Goal: Information Seeking & Learning: Check status

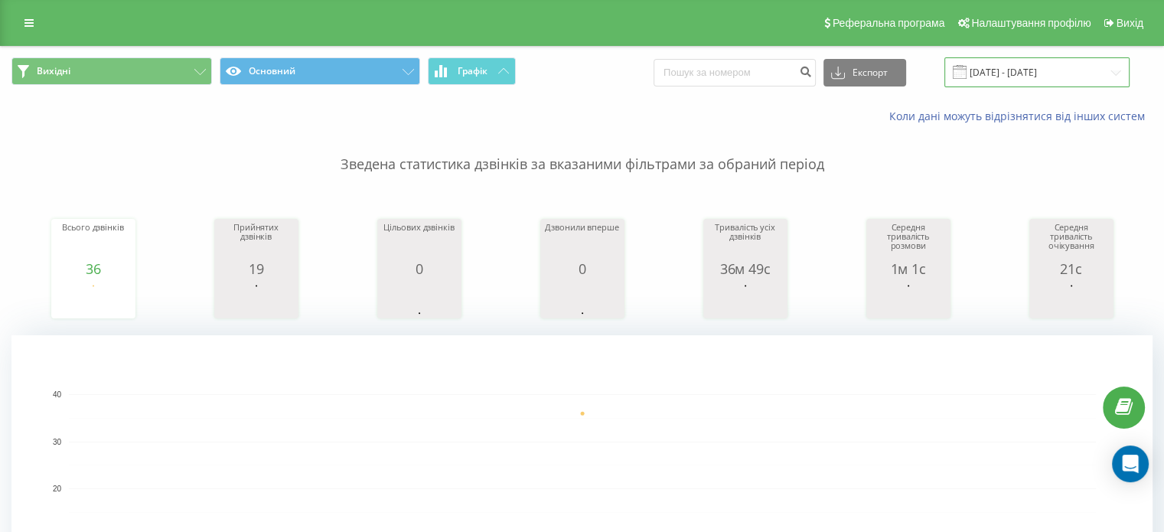
click at [1028, 67] on input "[DATE] - [DATE]" at bounding box center [1036, 72] width 185 height 30
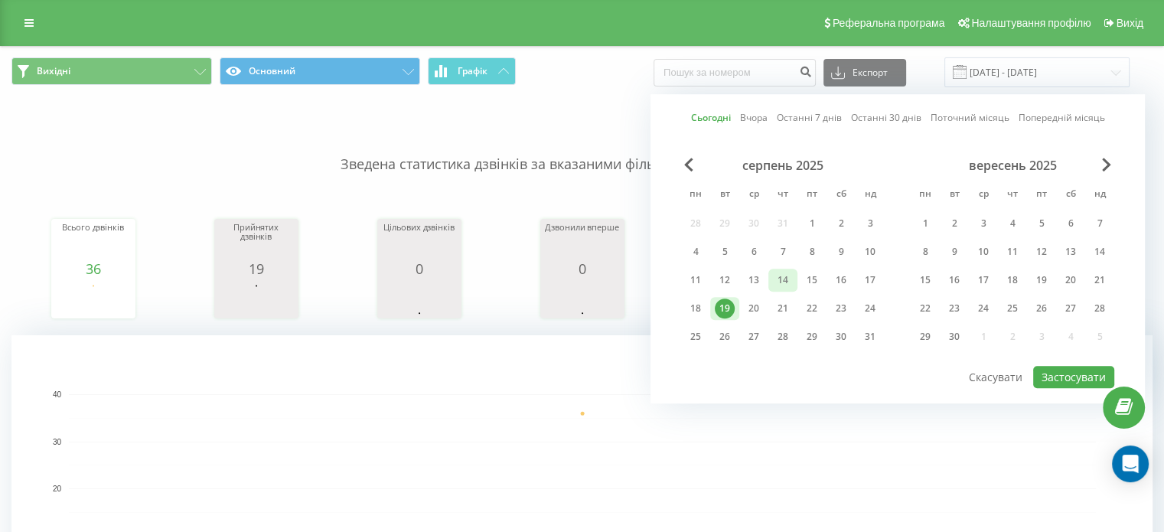
click at [782, 275] on div "14" at bounding box center [783, 280] width 20 height 20
click at [1077, 373] on button "Застосувати" at bounding box center [1073, 377] width 81 height 22
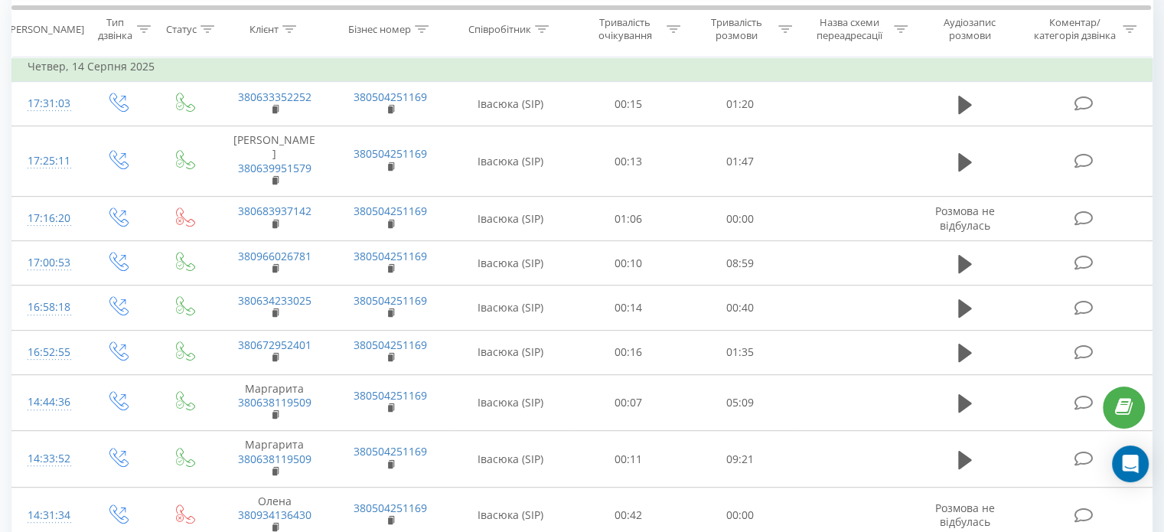
scroll to position [689, 0]
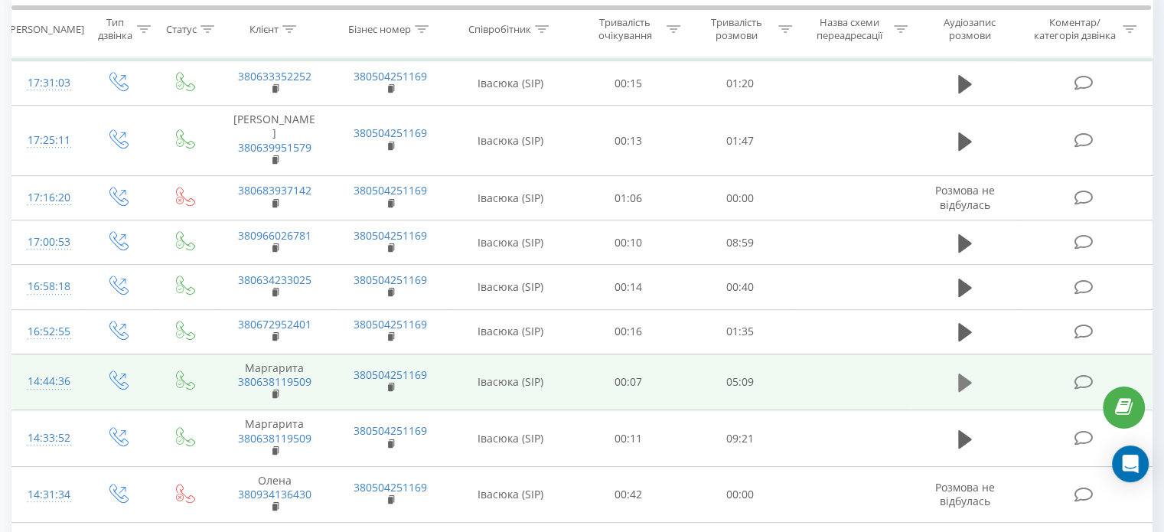
click at [964, 373] on icon at bounding box center [965, 382] width 14 height 18
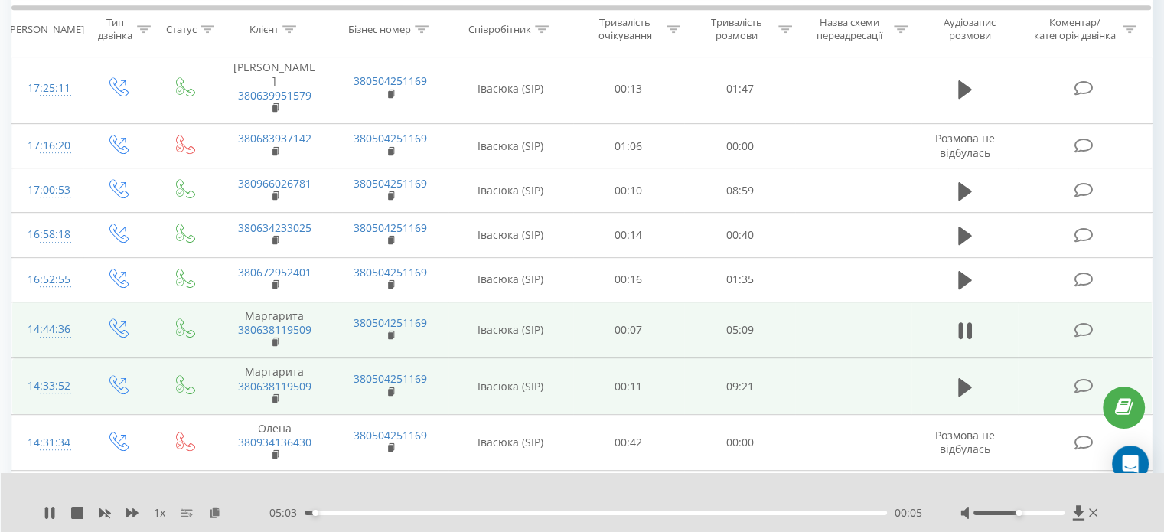
scroll to position [765, 0]
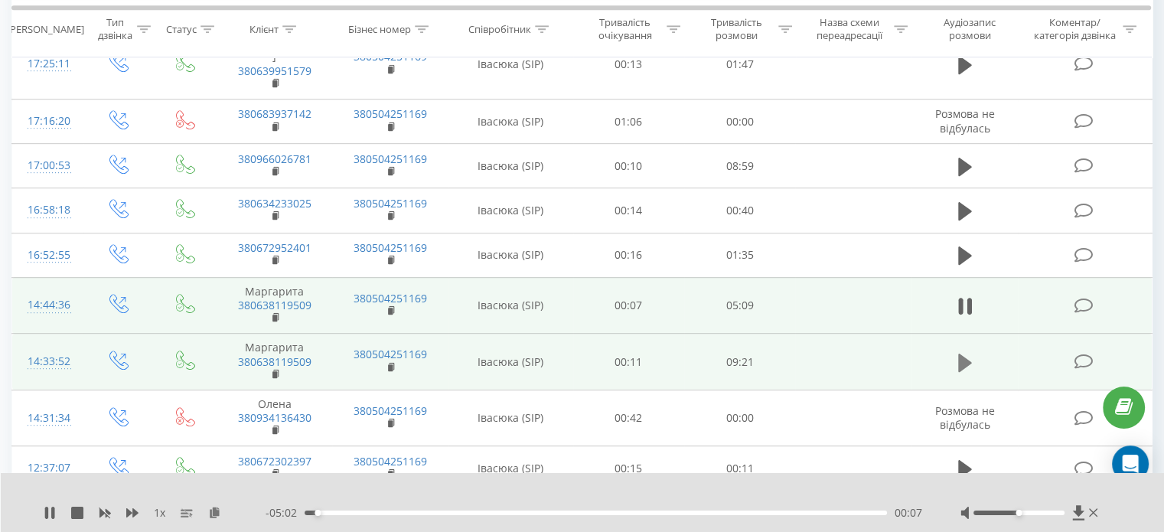
click at [964, 353] on icon at bounding box center [965, 362] width 14 height 18
click at [321, 515] on div "- 09:19 00:02 00:02" at bounding box center [594, 512] width 657 height 15
click at [324, 512] on div "00:05" at bounding box center [596, 512] width 582 height 5
click at [337, 510] on div "00:21" at bounding box center [596, 512] width 582 height 5
click at [352, 513] on div "00:32" at bounding box center [596, 512] width 582 height 5
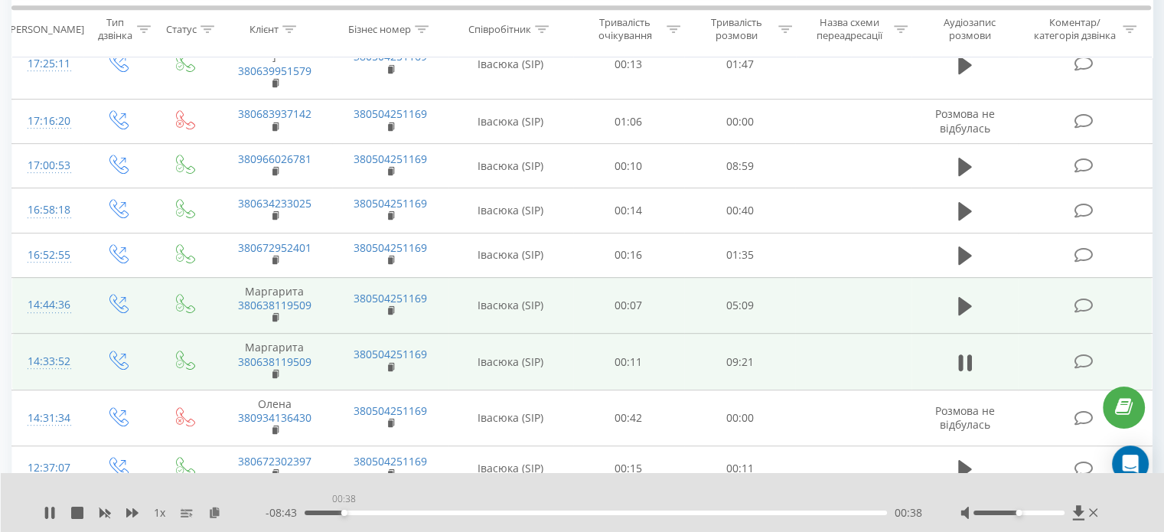
click at [344, 514] on div "00:38" at bounding box center [596, 512] width 582 height 5
click at [337, 512] on div "00:38" at bounding box center [596, 512] width 582 height 5
click at [1041, 511] on div at bounding box center [1018, 512] width 91 height 5
click at [1050, 511] on div at bounding box center [1018, 512] width 91 height 5
click at [51, 510] on icon at bounding box center [50, 513] width 12 height 12
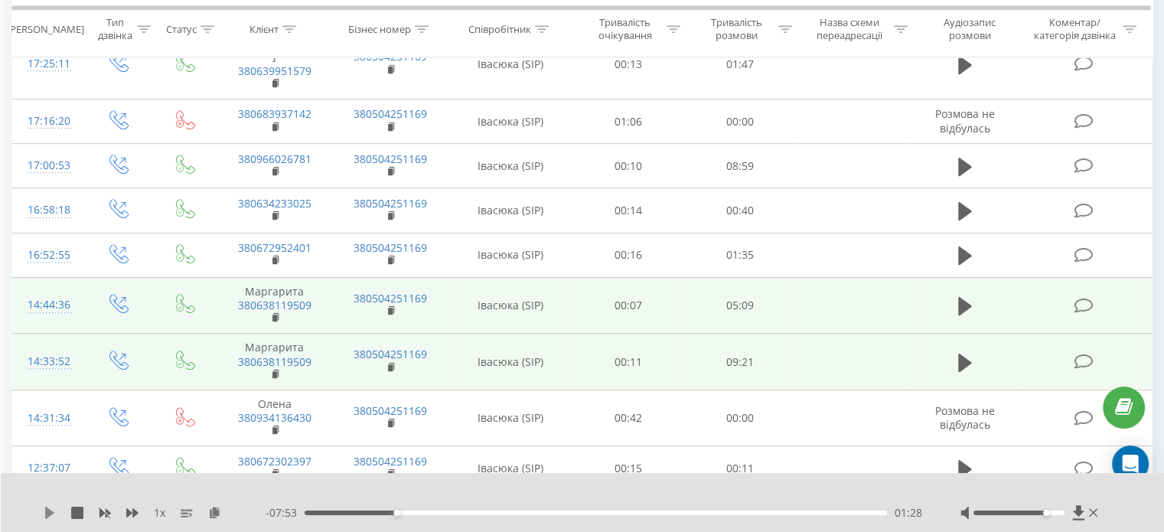
click at [48, 514] on icon at bounding box center [49, 513] width 9 height 12
click at [365, 513] on div "00:00" at bounding box center [596, 512] width 582 height 5
click at [402, 513] on div "01:34" at bounding box center [596, 512] width 582 height 5
click at [390, 513] on div "01:39" at bounding box center [596, 512] width 582 height 5
click at [435, 513] on div "02:00" at bounding box center [596, 512] width 582 height 5
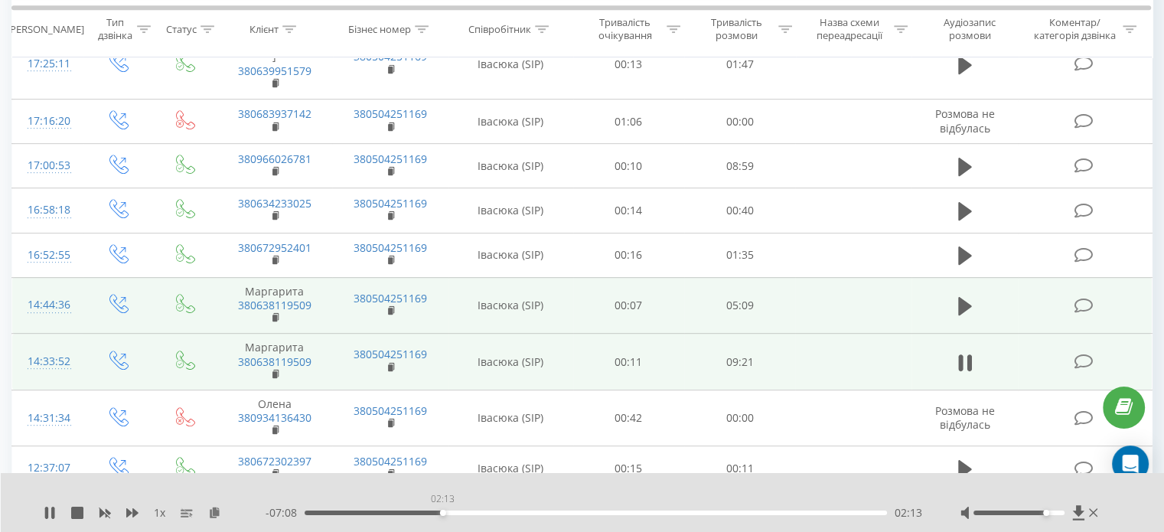
click at [442, 512] on div "02:13" at bounding box center [596, 512] width 582 height 5
click at [51, 513] on icon at bounding box center [50, 513] width 12 height 12
click at [47, 510] on icon at bounding box center [49, 513] width 9 height 12
click at [1088, 513] on div at bounding box center [1030, 512] width 141 height 15
click at [649, 510] on div "05:22" at bounding box center [596, 512] width 582 height 5
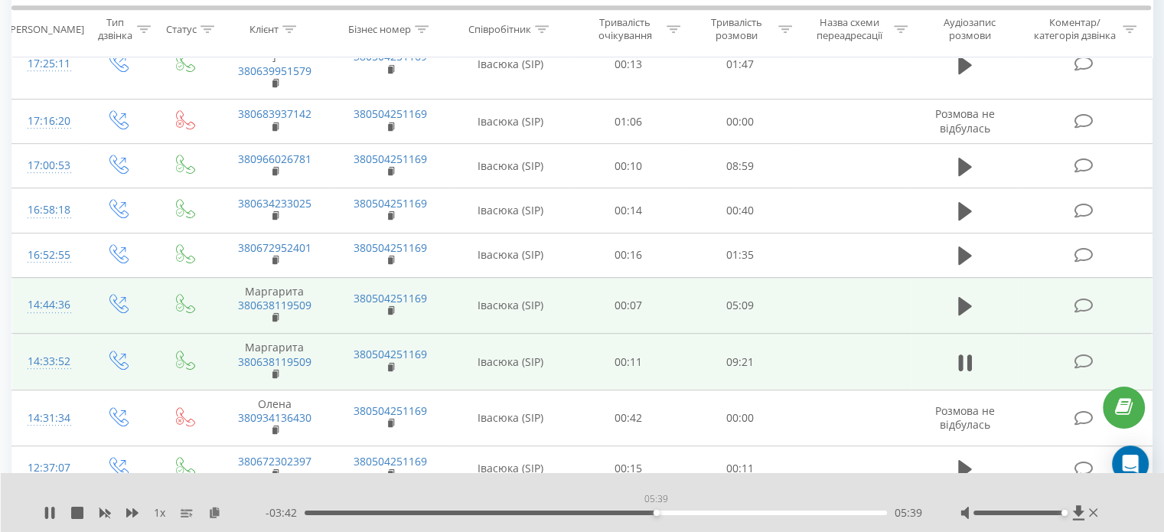
click at [656, 512] on div "05:39" at bounding box center [596, 512] width 582 height 5
click at [669, 510] on div "05:40" at bounding box center [596, 512] width 582 height 5
click at [675, 511] on div "05:57" at bounding box center [596, 512] width 582 height 5
click at [680, 511] on div "05:58" at bounding box center [596, 512] width 582 height 5
click at [964, 297] on icon at bounding box center [965, 306] width 14 height 18
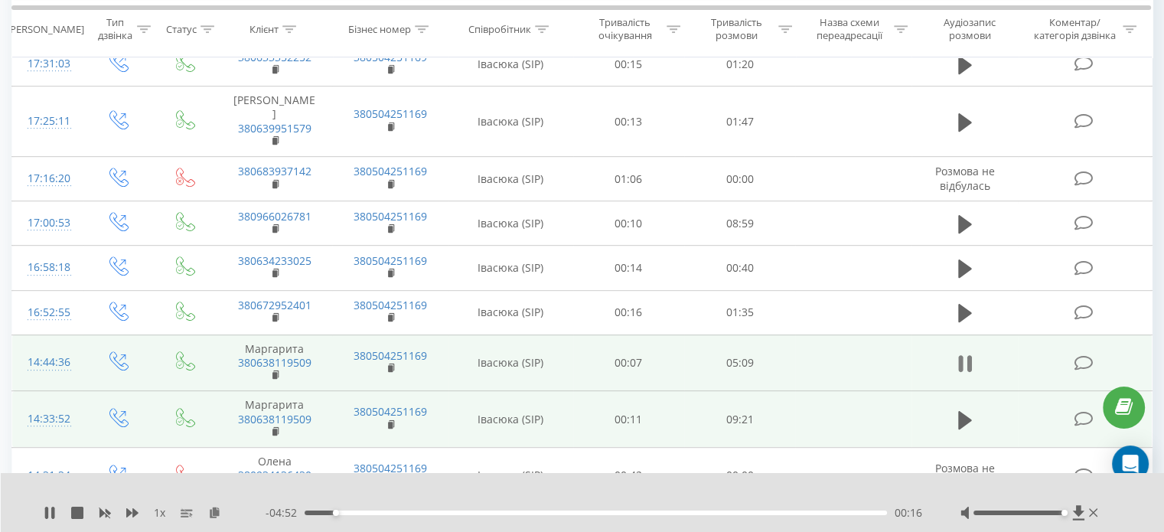
scroll to position [689, 0]
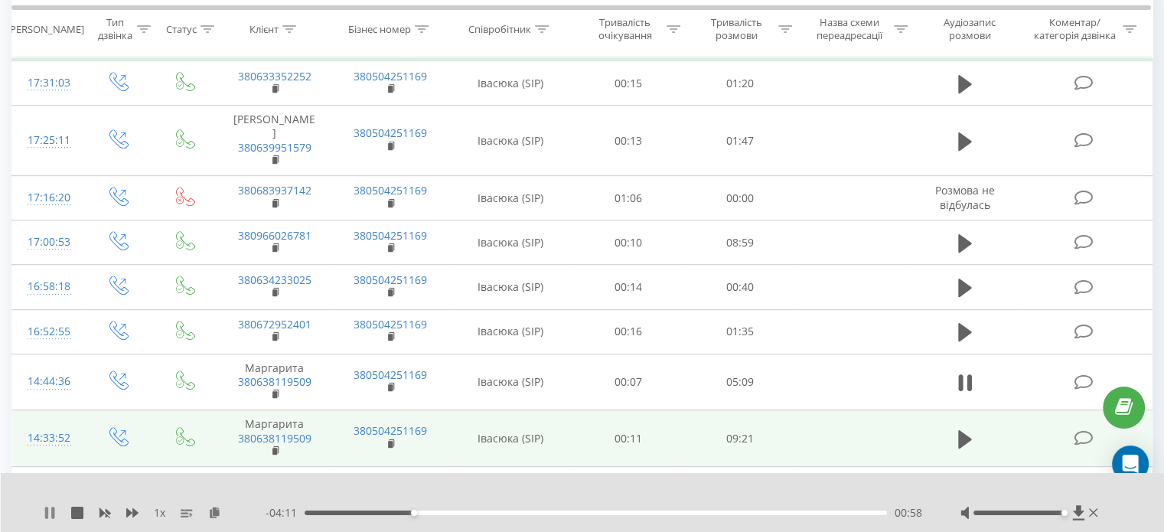
click at [47, 517] on icon at bounding box center [46, 513] width 3 height 12
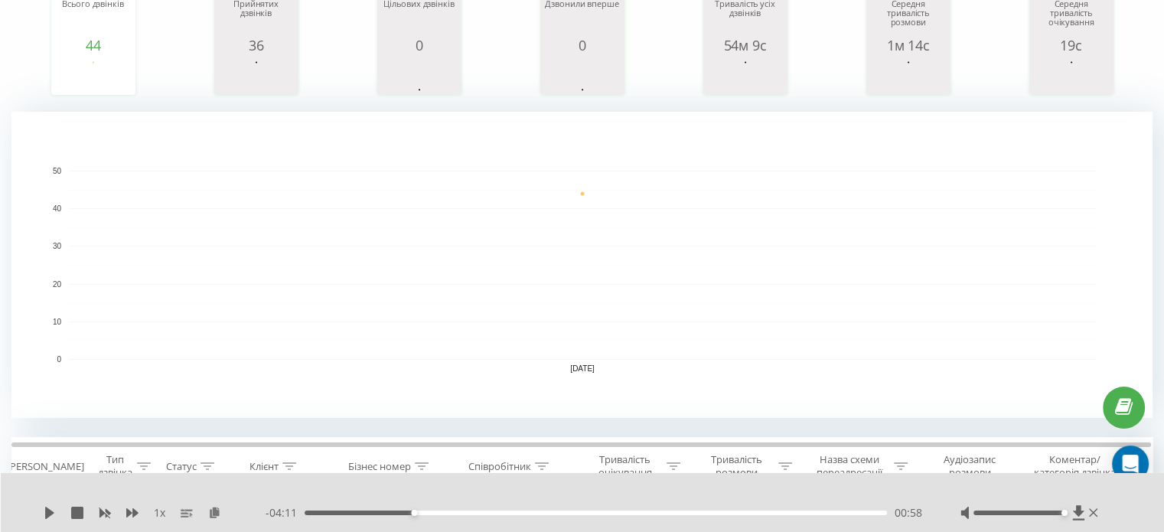
scroll to position [0, 0]
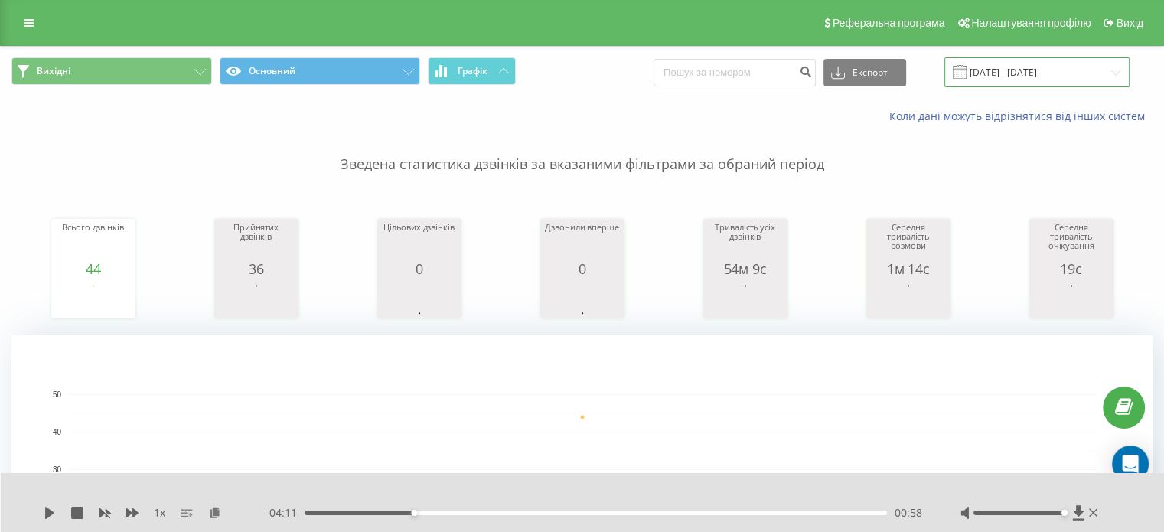
click at [1062, 64] on input "14.08.2025 - 14.08.2025" at bounding box center [1036, 72] width 185 height 30
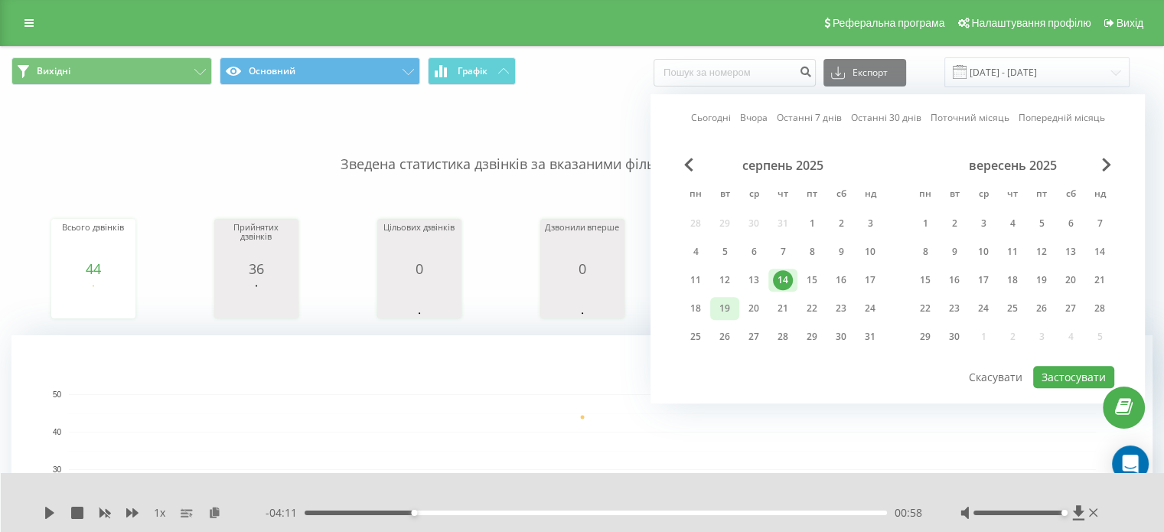
click at [721, 305] on div "19" at bounding box center [725, 308] width 20 height 20
click at [1068, 376] on button "Застосувати" at bounding box center [1073, 377] width 81 height 22
type input "[DATE] - [DATE]"
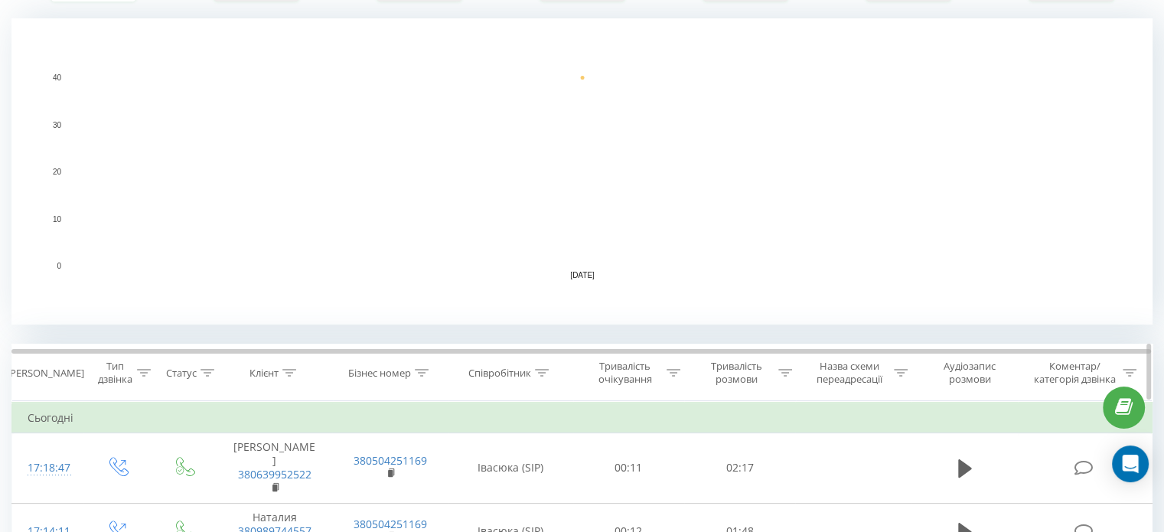
scroll to position [383, 0]
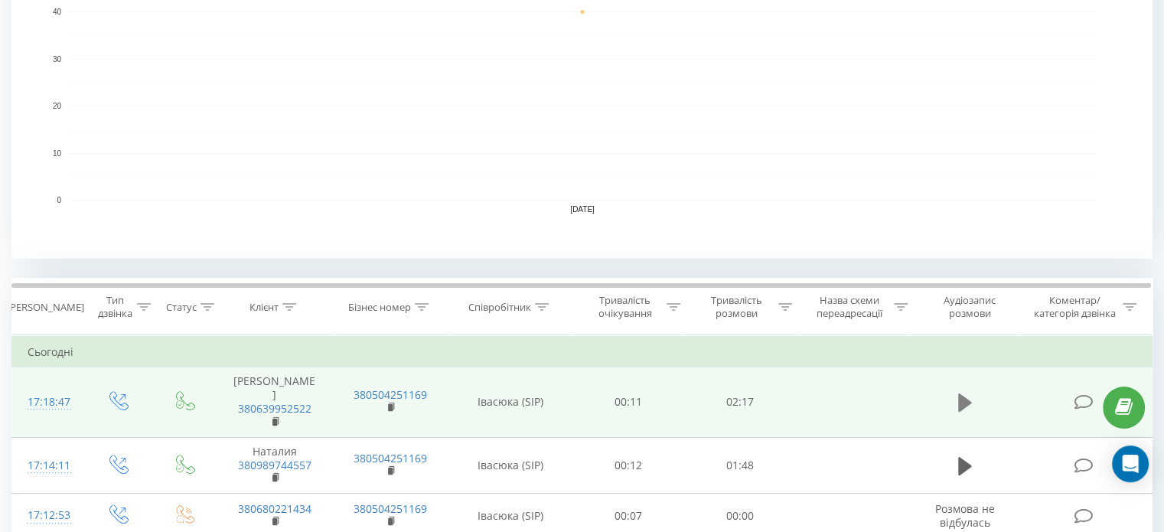
click at [958, 400] on icon at bounding box center [965, 402] width 14 height 18
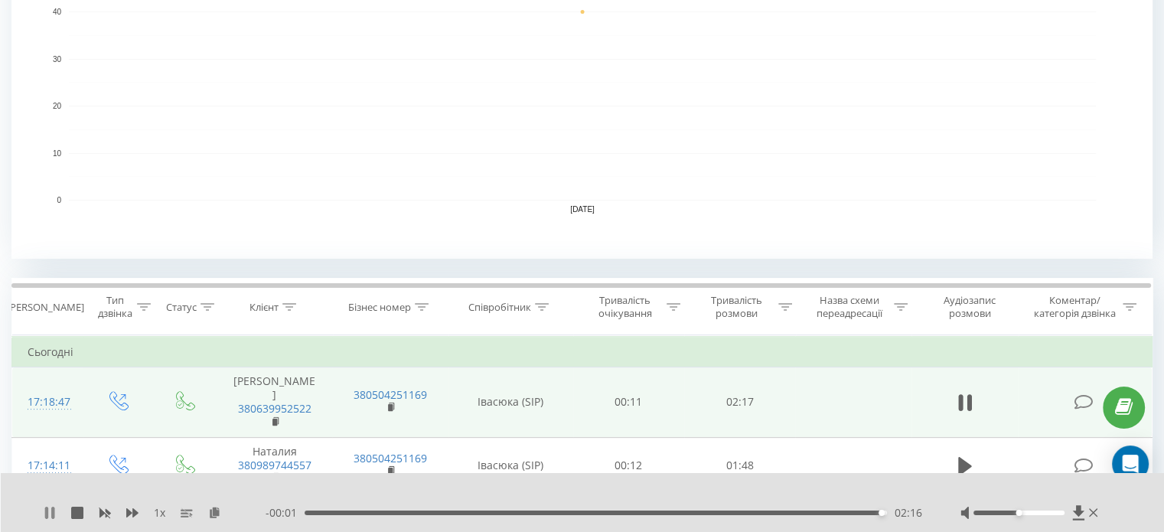
click at [44, 508] on icon at bounding box center [50, 513] width 12 height 12
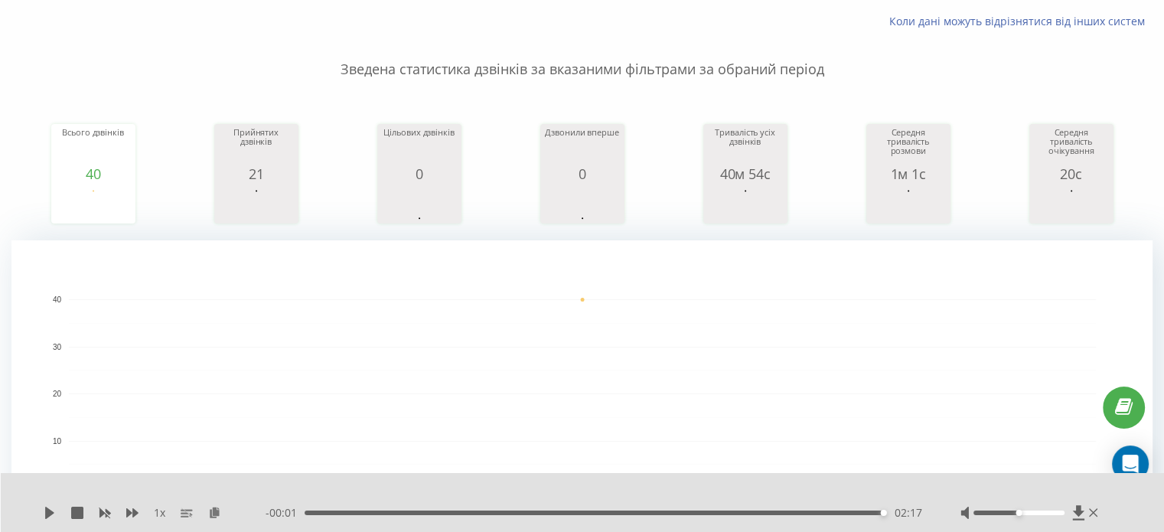
scroll to position [0, 0]
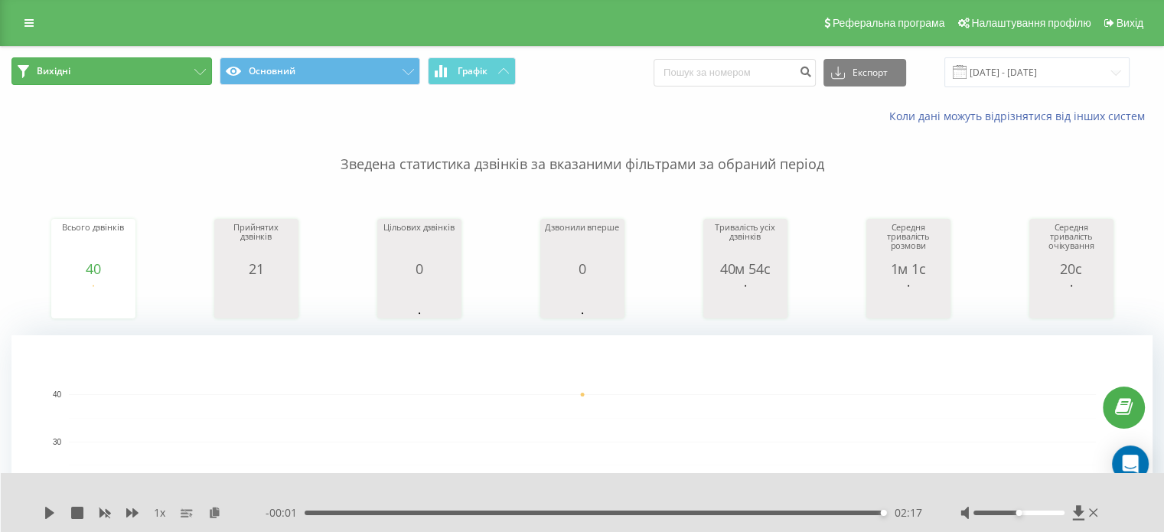
click at [139, 64] on button "Вихідні" at bounding box center [111, 71] width 200 height 28
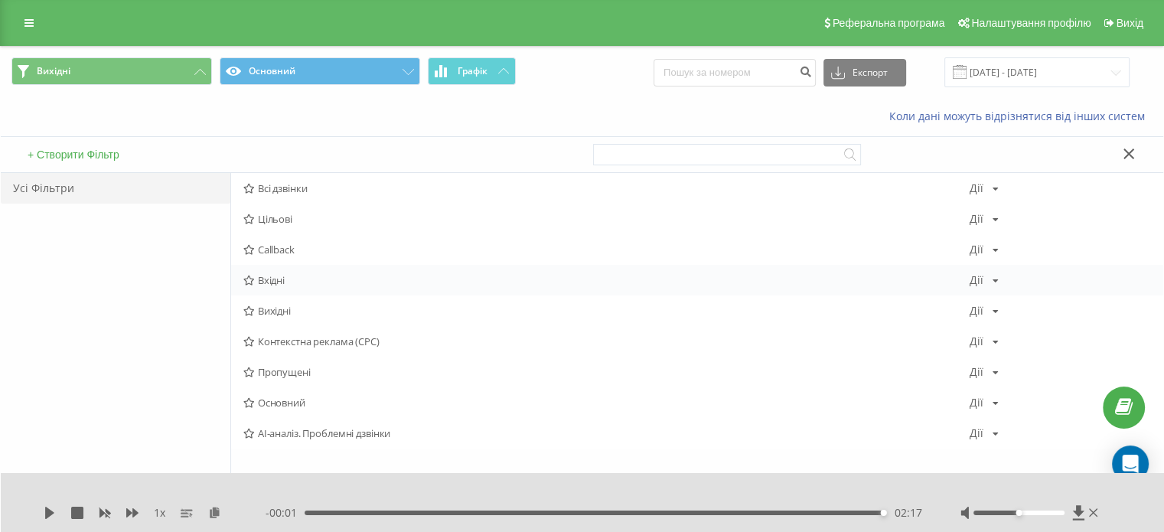
click at [272, 278] on span "Вхідні" at bounding box center [606, 280] width 726 height 11
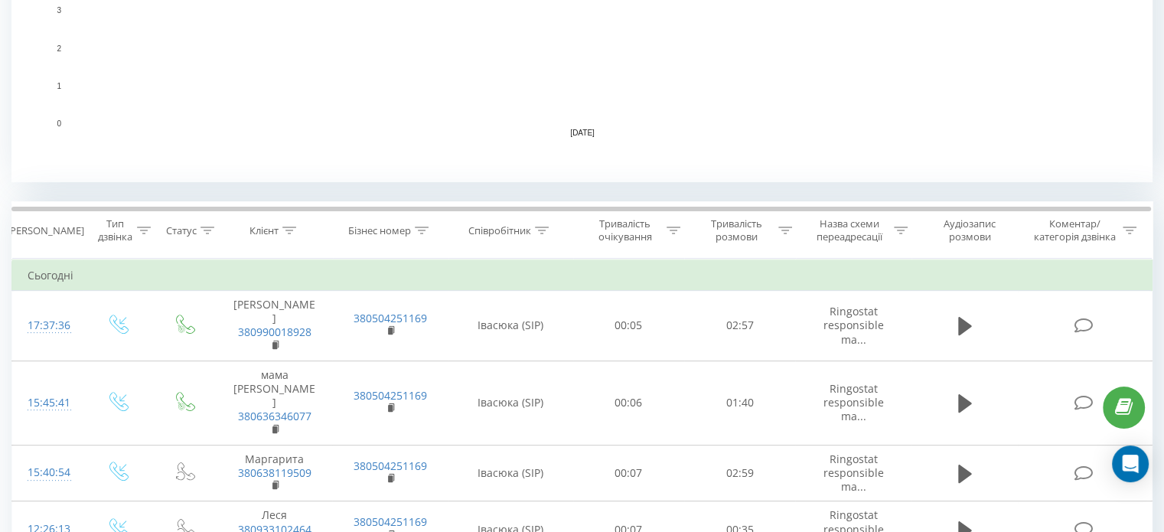
scroll to position [536, 0]
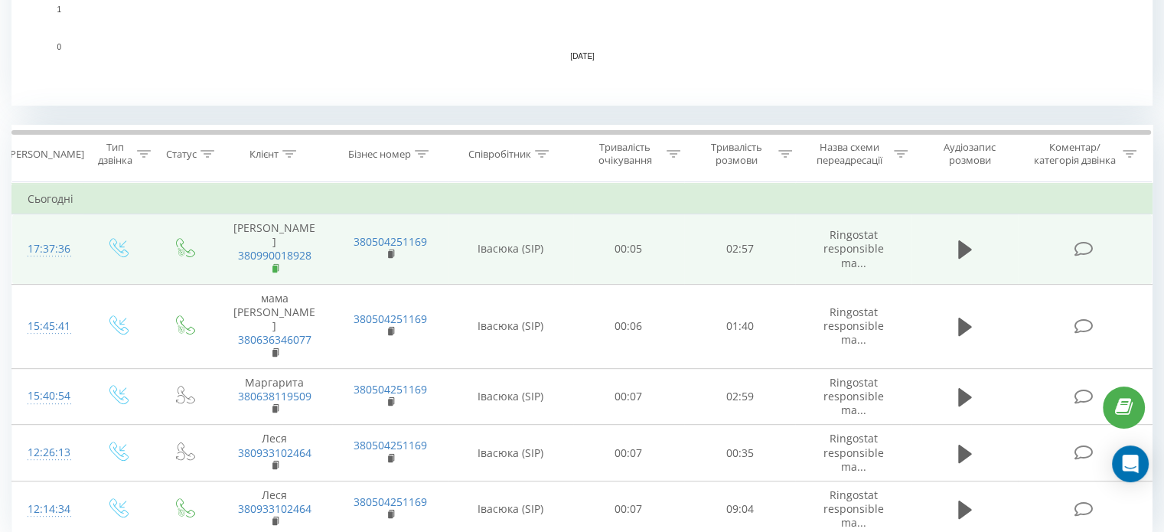
click at [272, 263] on icon at bounding box center [276, 268] width 8 height 11
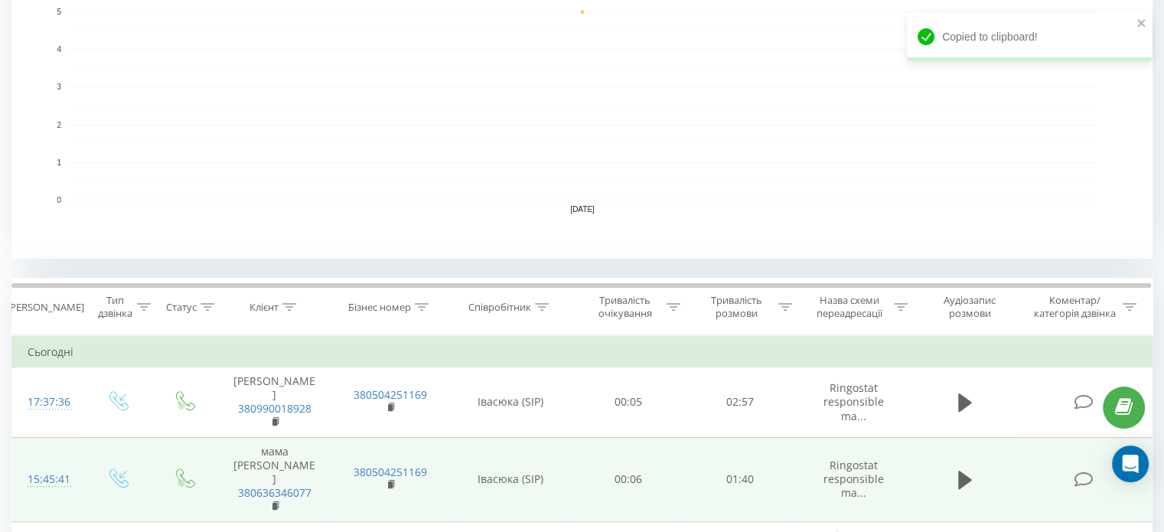
scroll to position [587, 0]
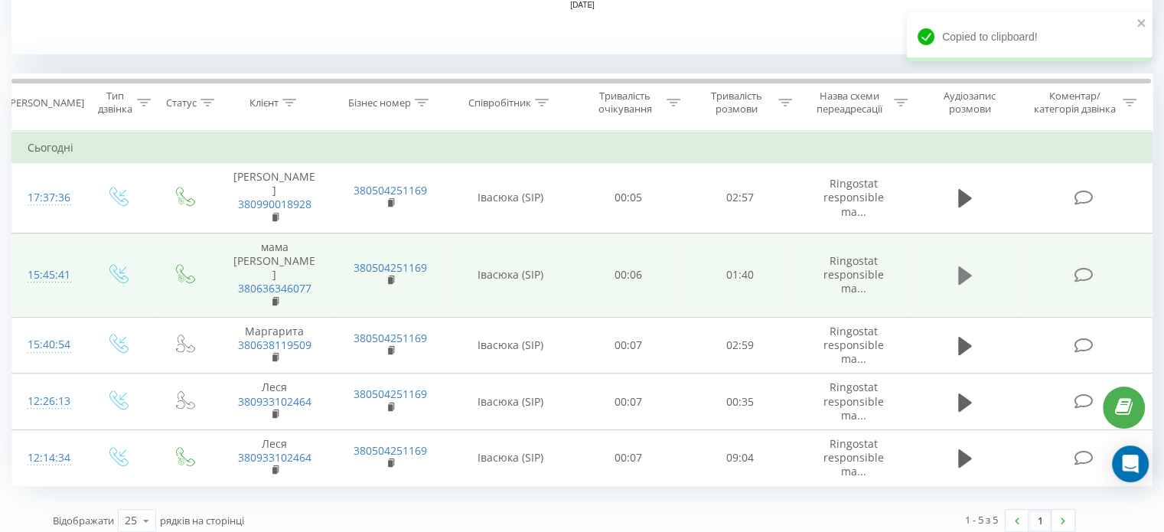
click at [965, 266] on icon at bounding box center [965, 275] width 14 height 18
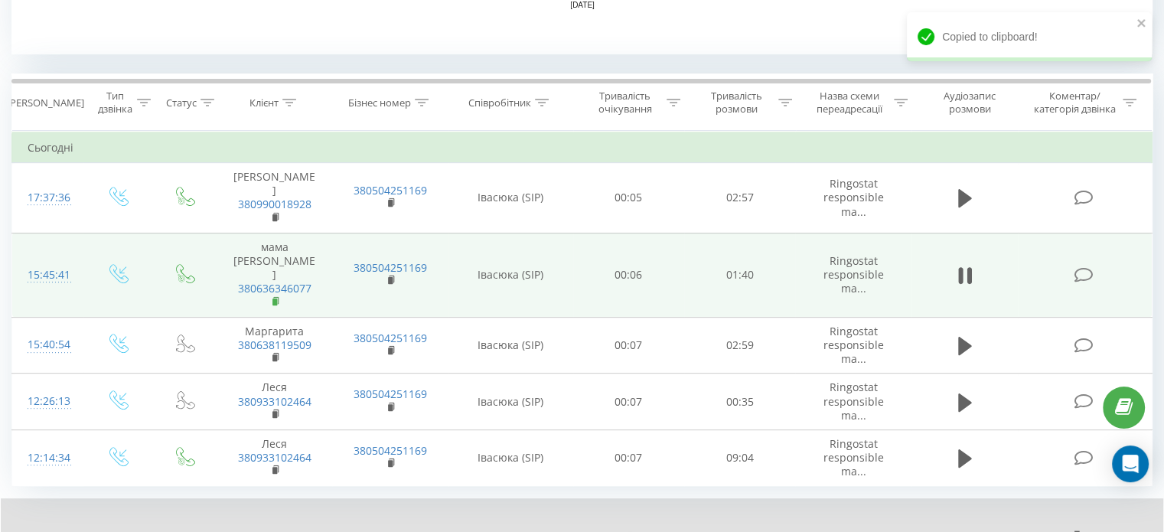
click at [272, 298] on rect at bounding box center [274, 301] width 5 height 7
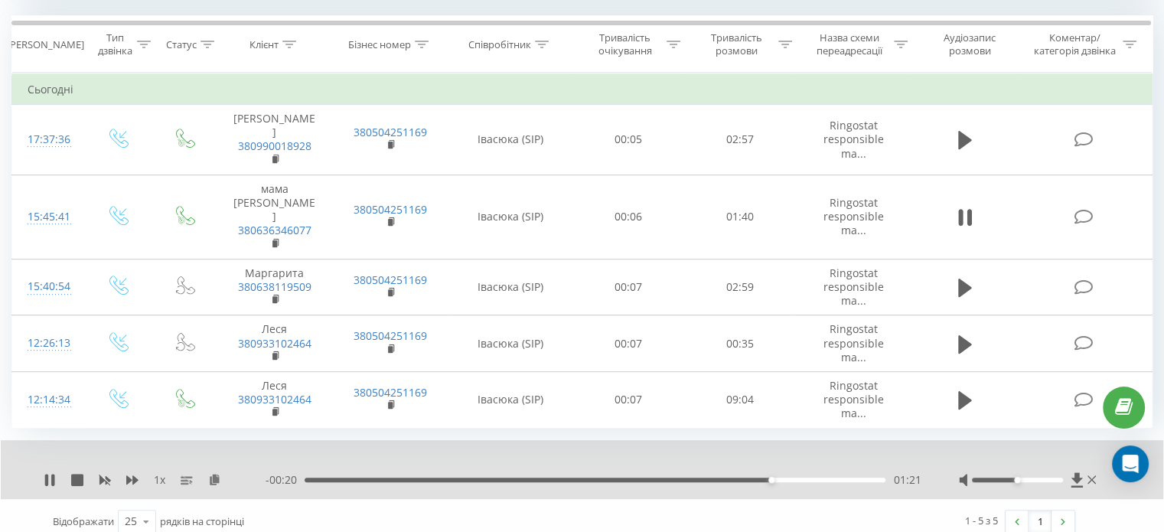
scroll to position [646, 0]
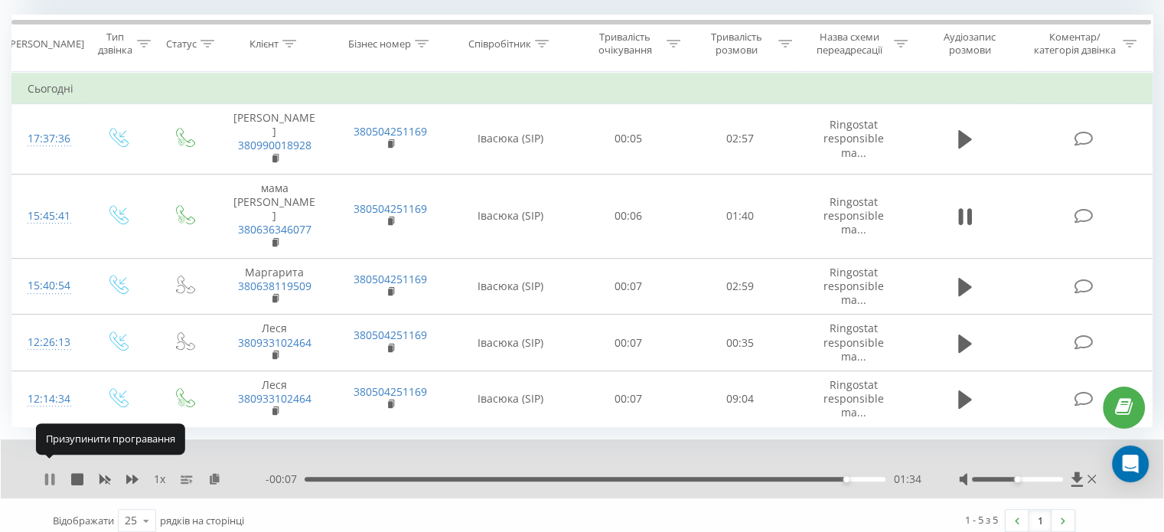
click at [46, 473] on icon at bounding box center [46, 479] width 3 height 12
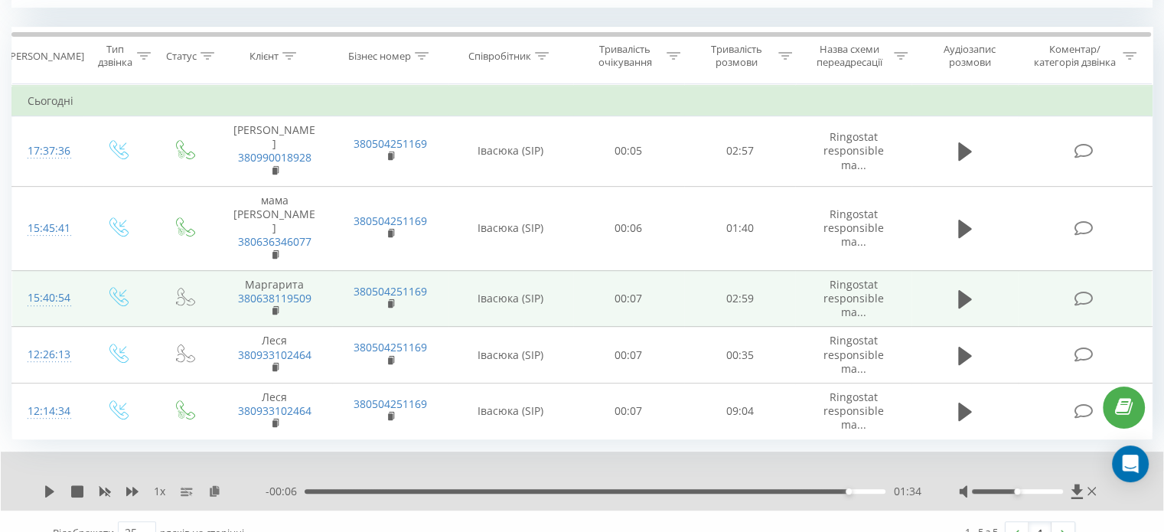
scroll to position [569, 0]
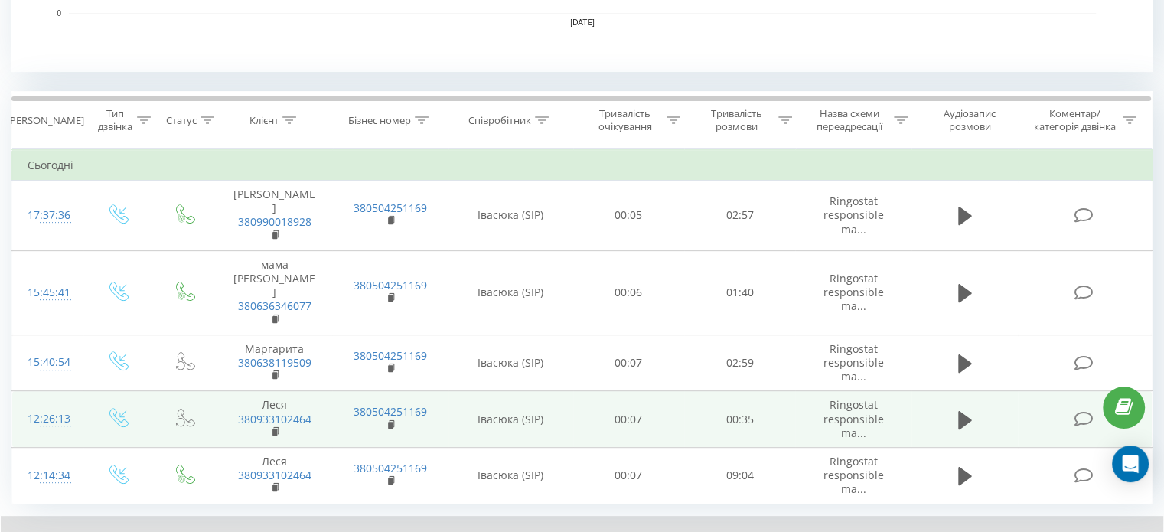
click at [951, 397] on td at bounding box center [964, 419] width 107 height 57
click at [961, 410] on icon at bounding box center [965, 419] width 14 height 18
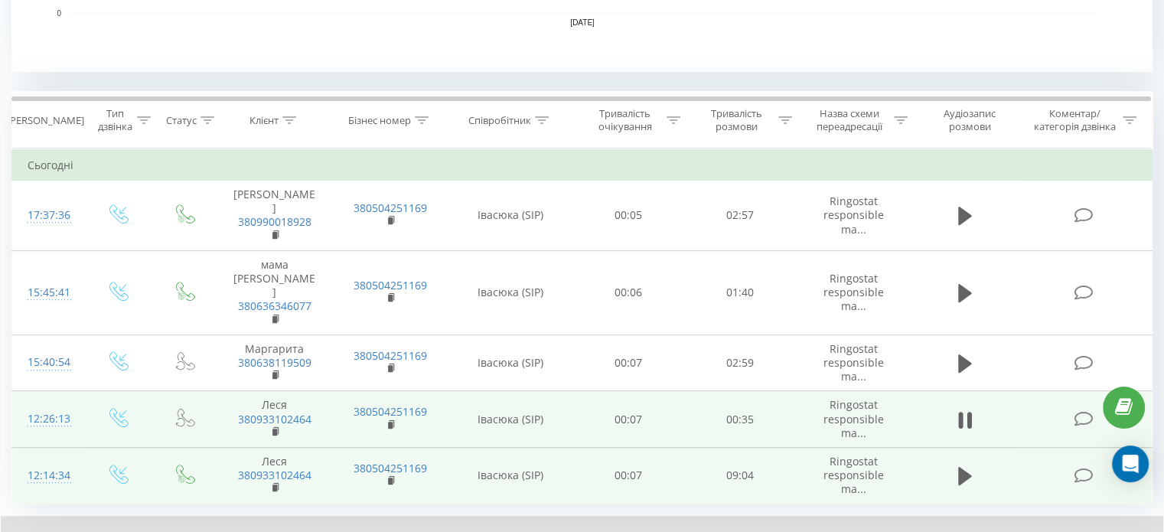
scroll to position [646, 0]
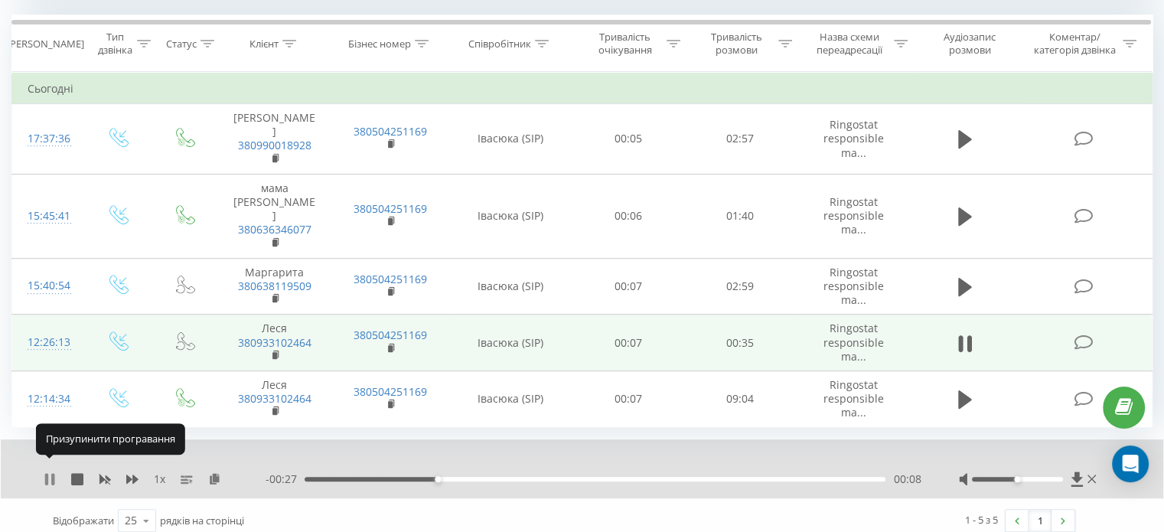
click at [51, 473] on icon at bounding box center [52, 479] width 3 height 12
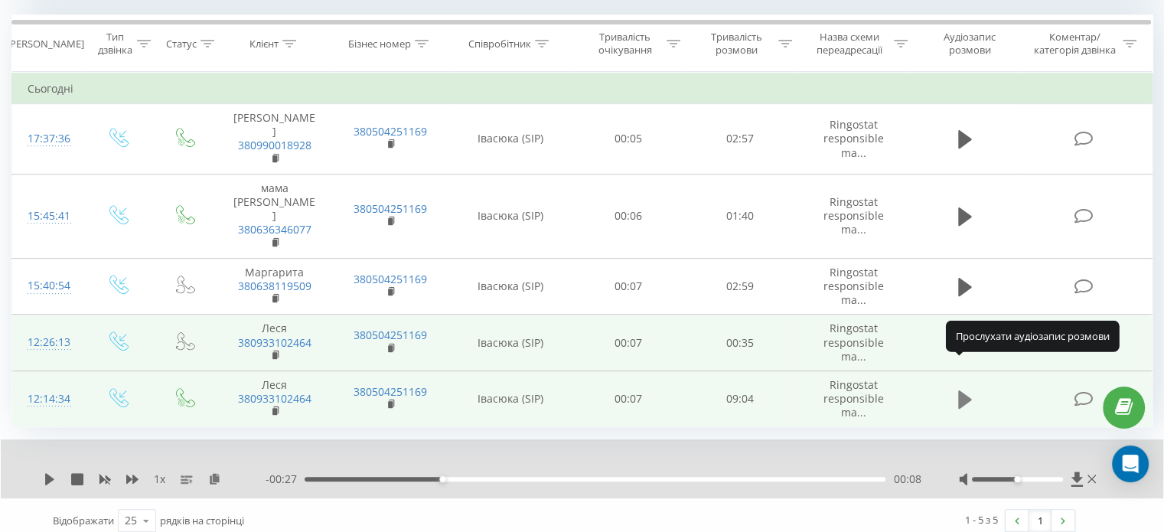
click at [962, 390] on icon at bounding box center [965, 399] width 14 height 18
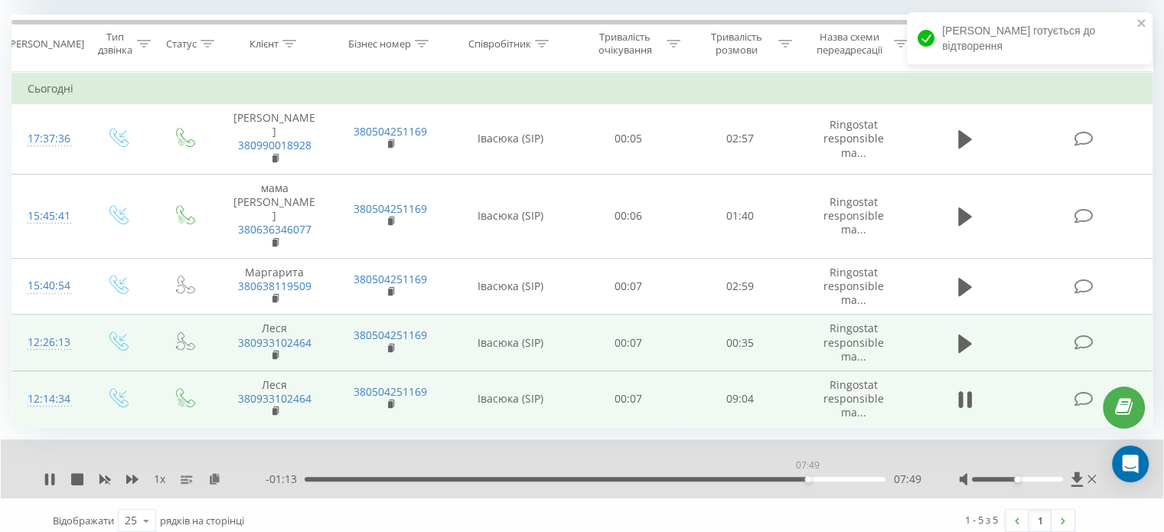
click at [807, 477] on div "07:49" at bounding box center [595, 479] width 581 height 5
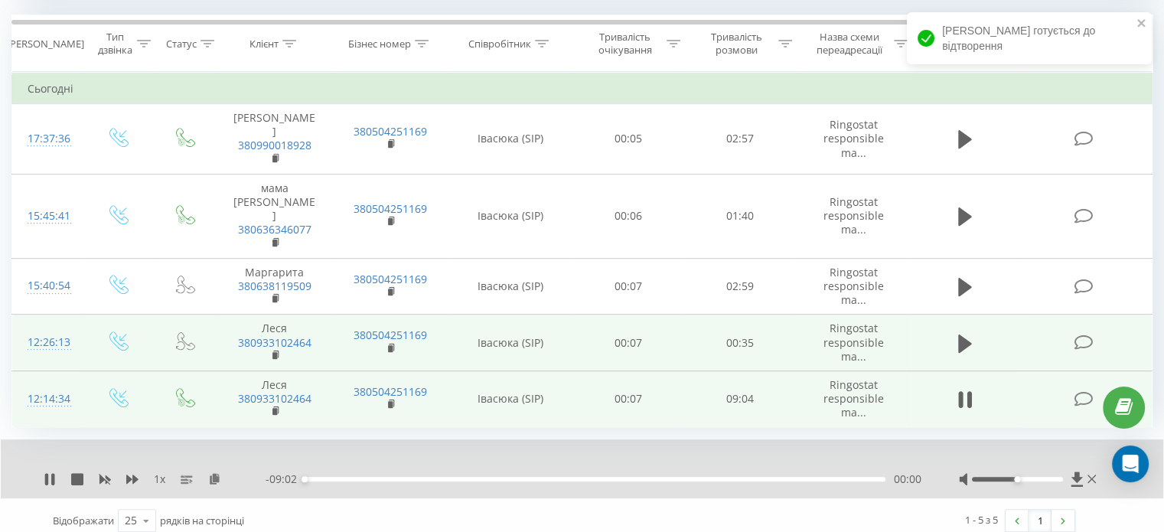
click at [820, 473] on div "- 09:02 00:00 00:00" at bounding box center [593, 478] width 655 height 15
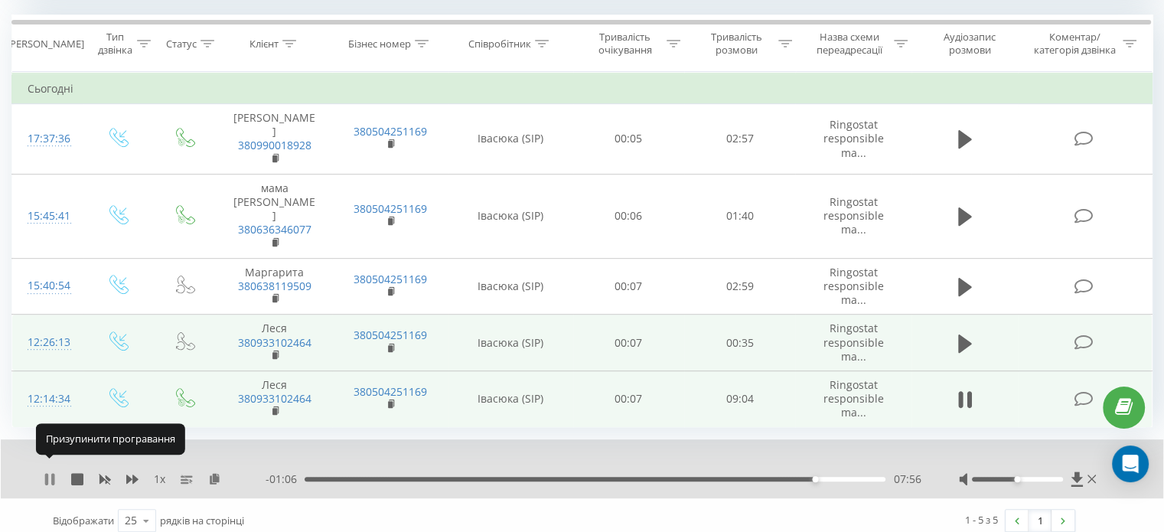
click at [54, 473] on icon at bounding box center [52, 479] width 3 height 12
click at [275, 408] on rect at bounding box center [274, 411] width 5 height 7
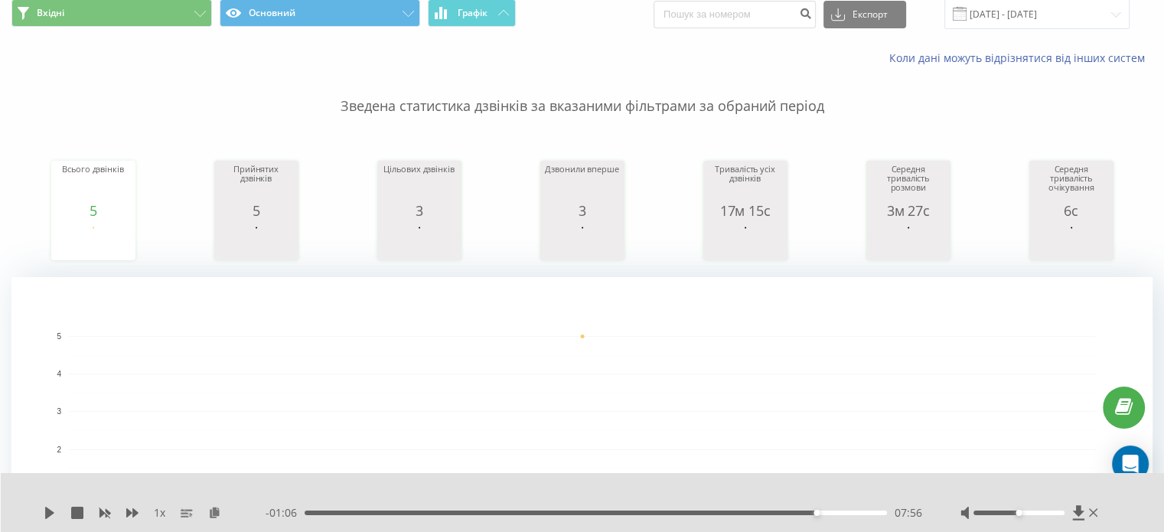
scroll to position [0, 0]
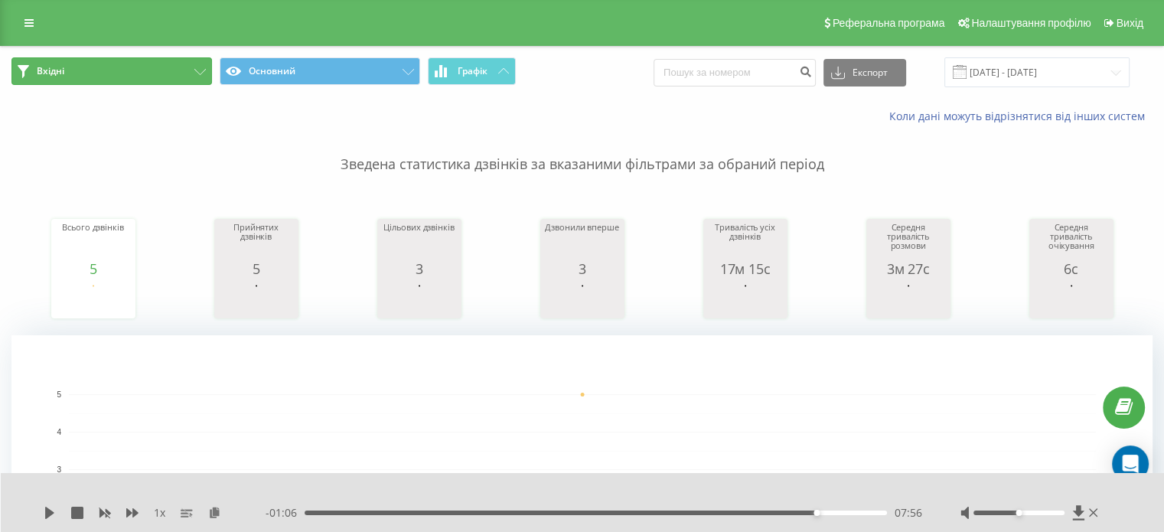
click at [182, 77] on button "Вхідні" at bounding box center [111, 71] width 200 height 28
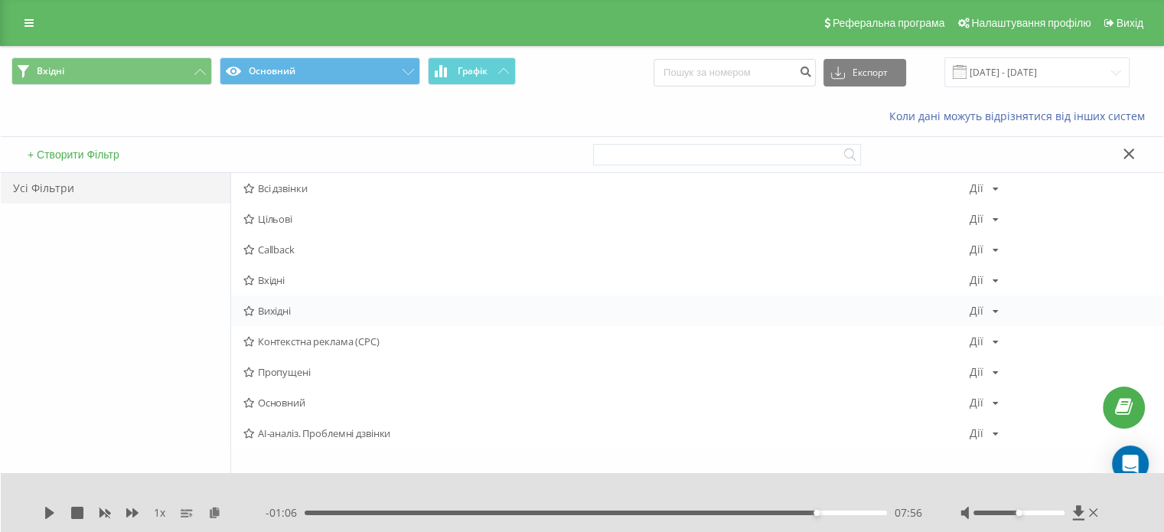
click at [283, 306] on span "Вихідні" at bounding box center [606, 310] width 726 height 11
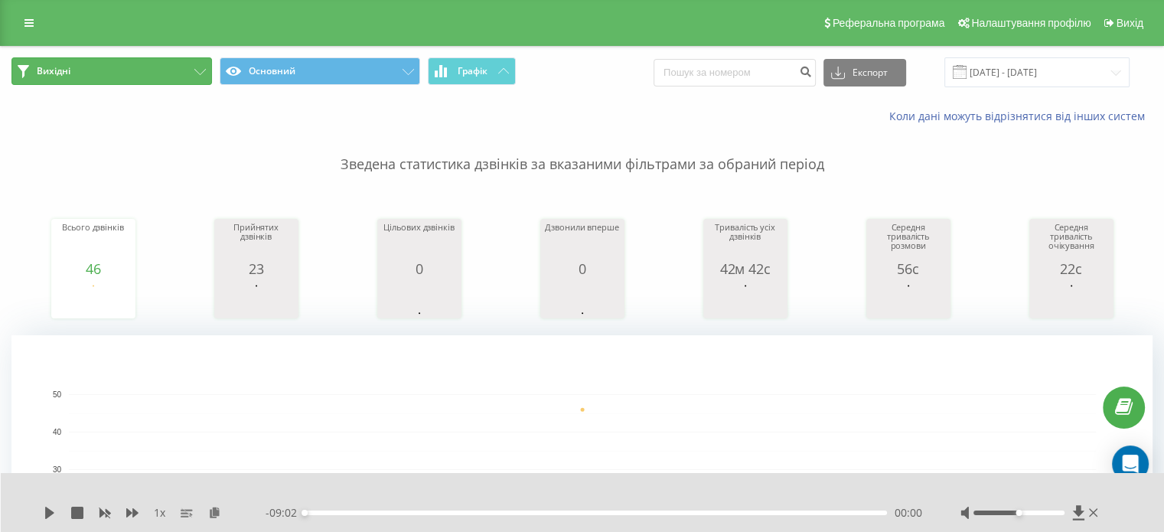
click at [135, 70] on button "Вихідні" at bounding box center [111, 71] width 200 height 28
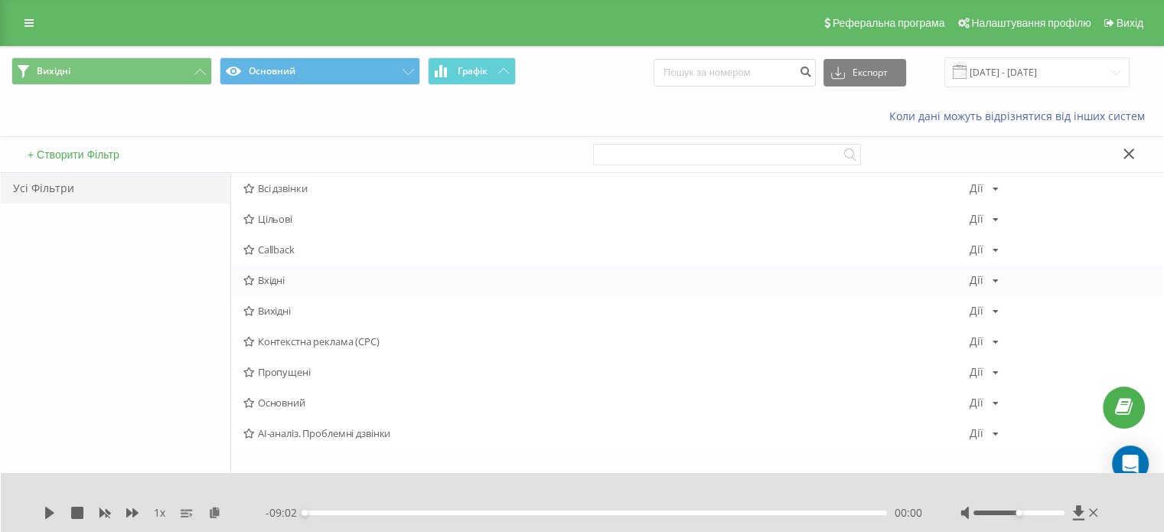
click at [271, 287] on div "Вхідні Дії Редагувати Копіювати Видалити За замовчуванням Поділитися" at bounding box center [697, 280] width 932 height 31
click at [272, 284] on span "Вхідні" at bounding box center [606, 280] width 726 height 11
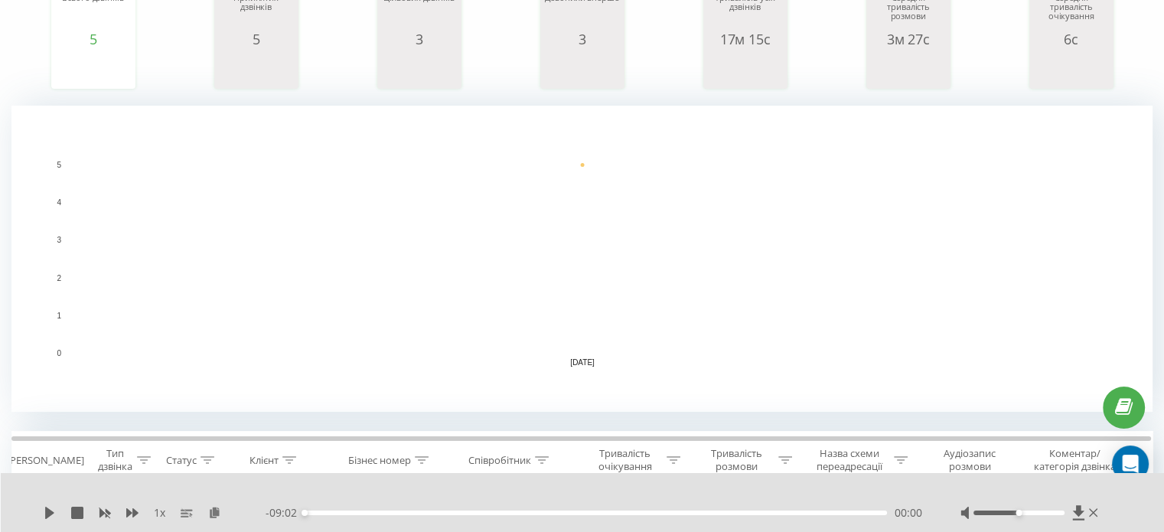
scroll to position [459, 0]
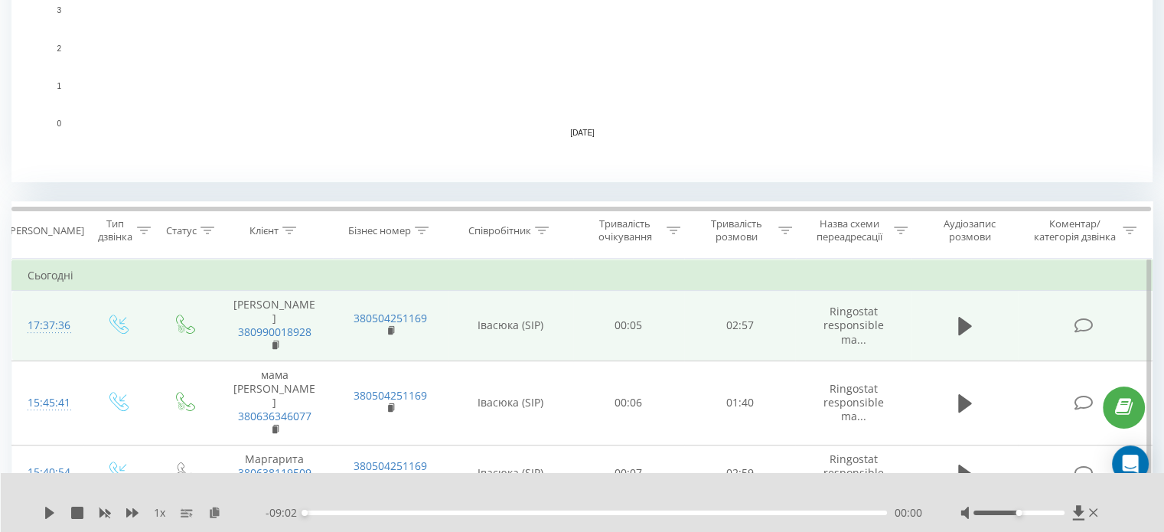
click at [981, 321] on td at bounding box center [964, 326] width 107 height 70
click at [972, 323] on button at bounding box center [964, 326] width 23 height 23
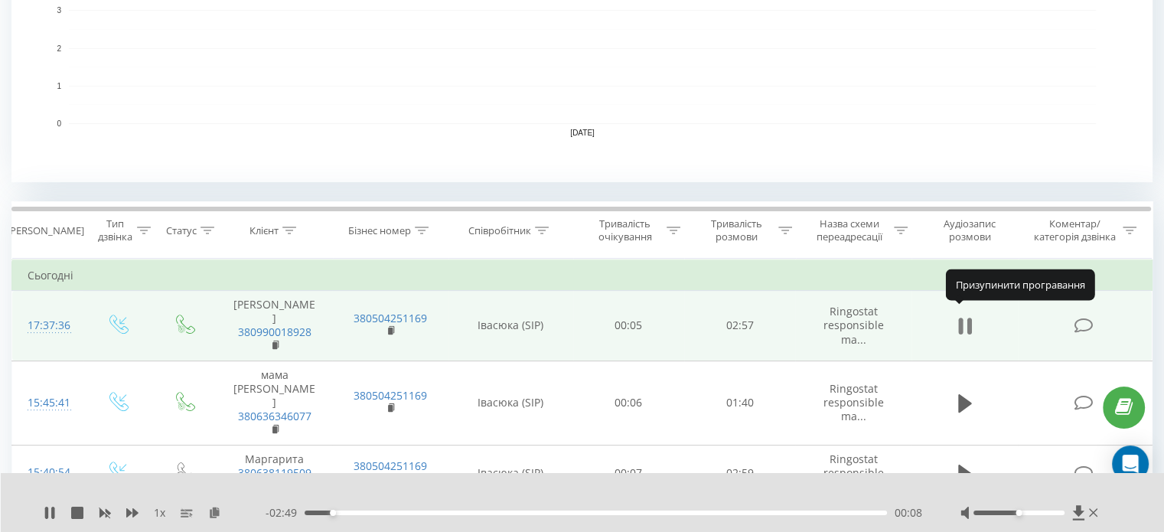
click at [960, 318] on icon at bounding box center [960, 326] width 5 height 17
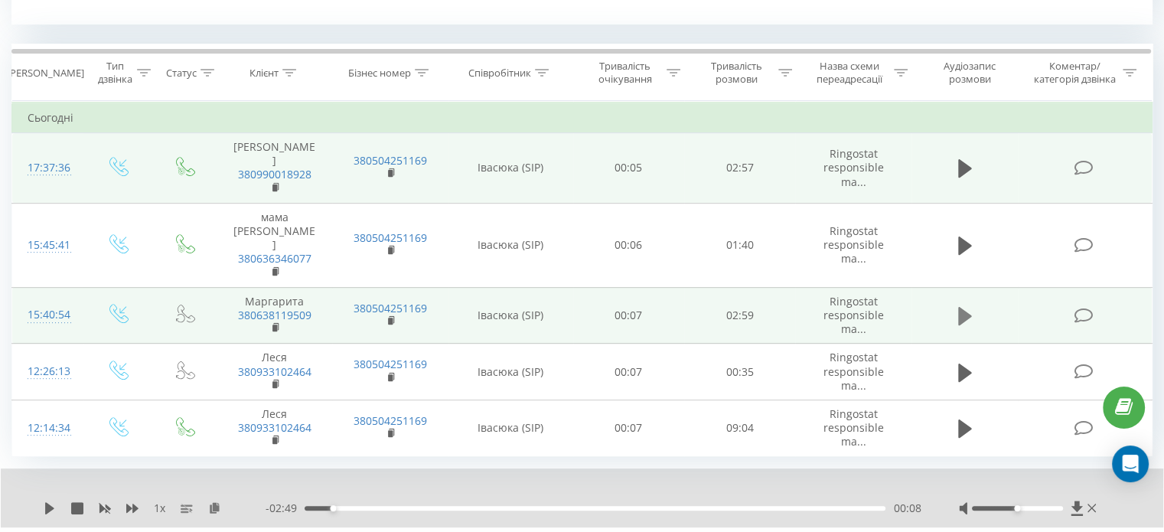
scroll to position [646, 0]
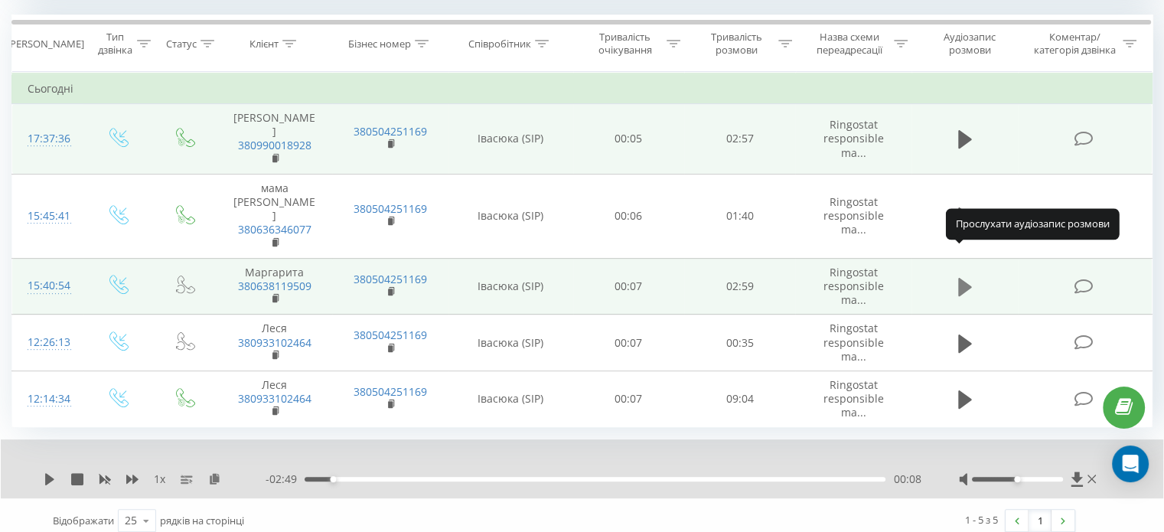
click at [957, 275] on button at bounding box center [964, 286] width 23 height 23
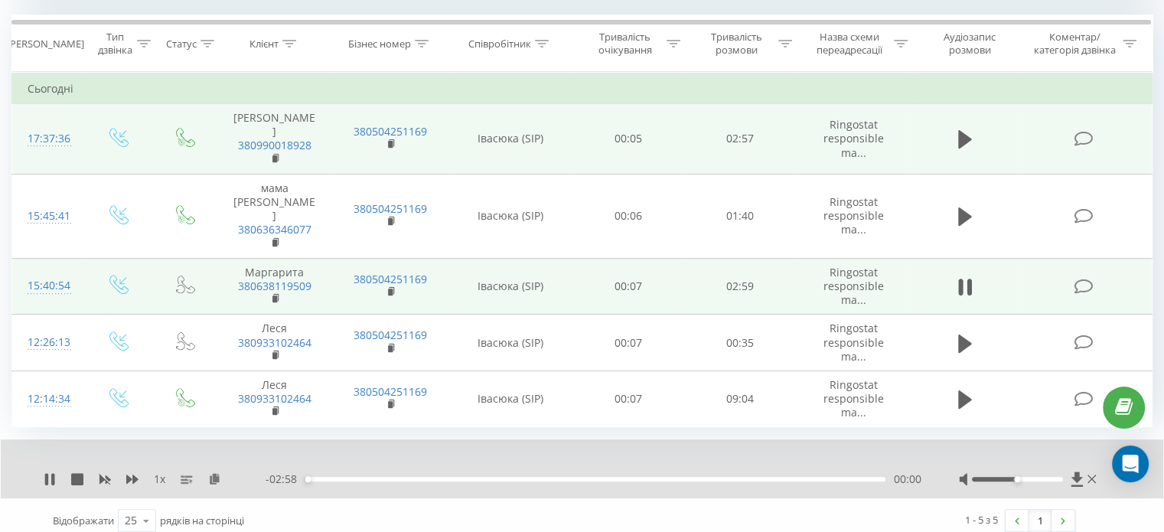
click at [989, 477] on div at bounding box center [1017, 479] width 91 height 5
click at [990, 476] on div "Accessibility label" at bounding box center [990, 479] width 6 height 6
click at [994, 477] on div at bounding box center [1017, 479] width 91 height 5
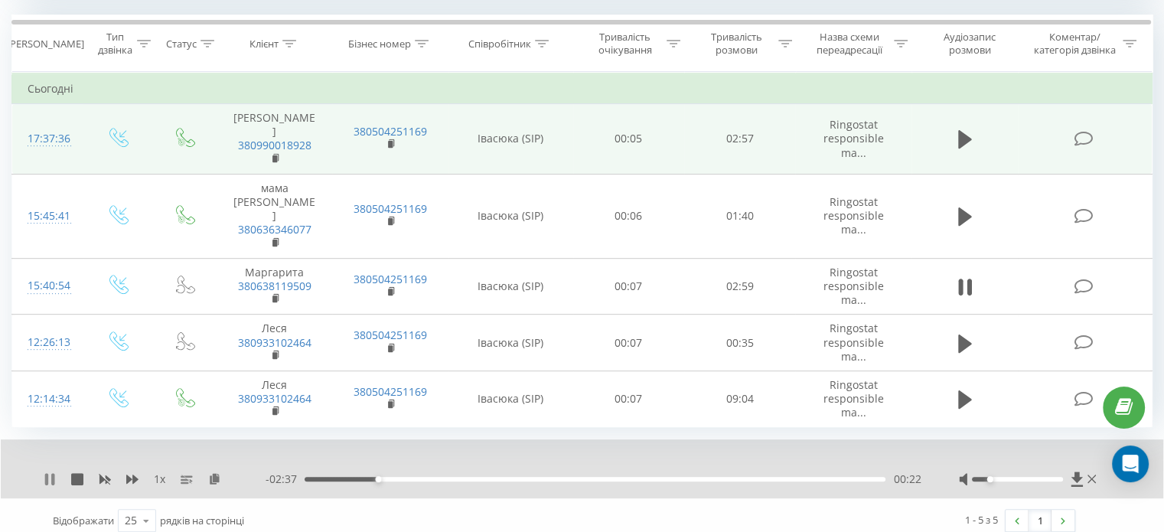
click at [47, 473] on icon at bounding box center [46, 479] width 3 height 12
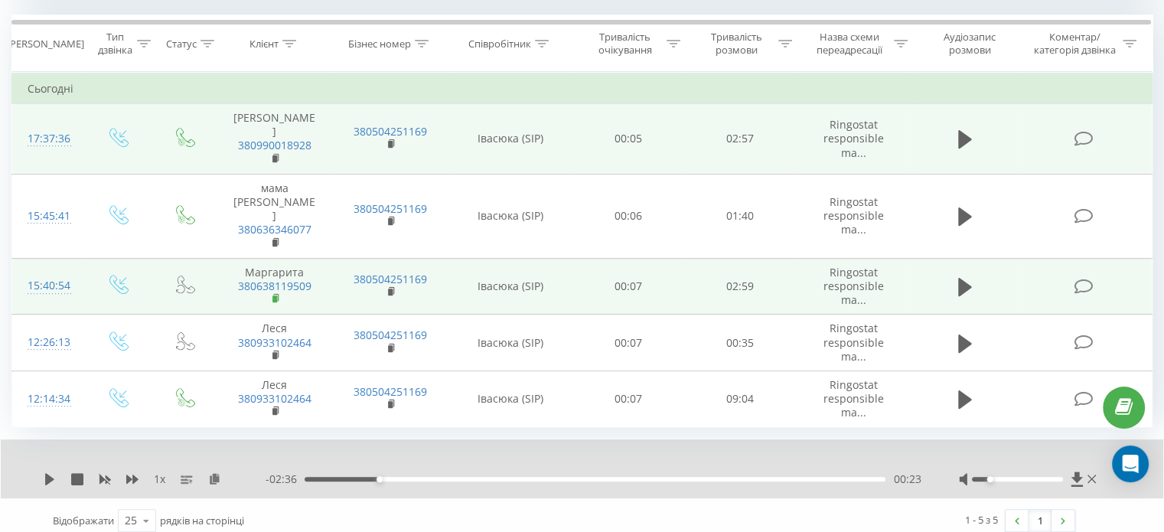
click at [277, 293] on icon at bounding box center [276, 298] width 8 height 11
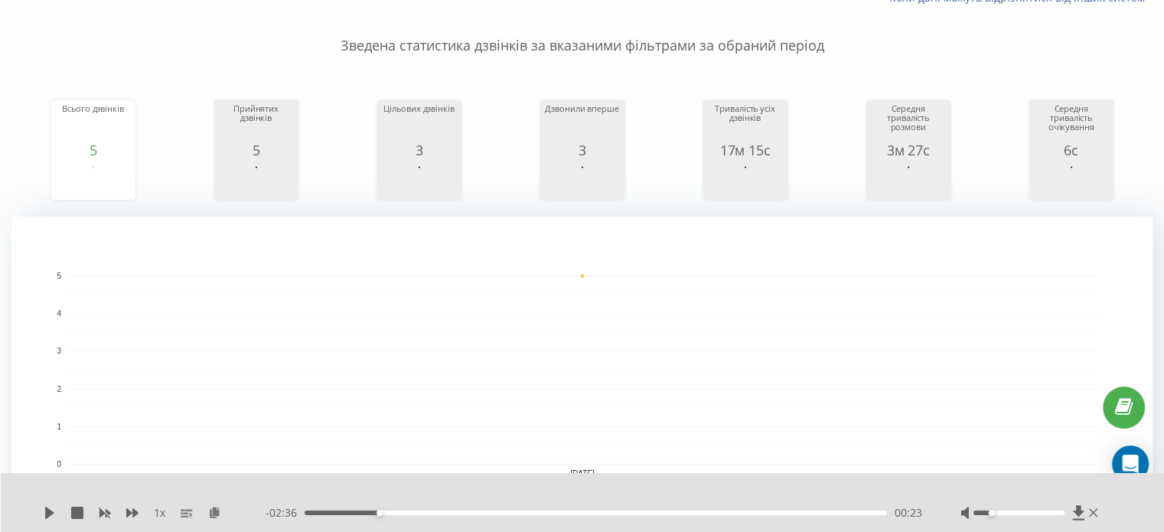
scroll to position [0, 0]
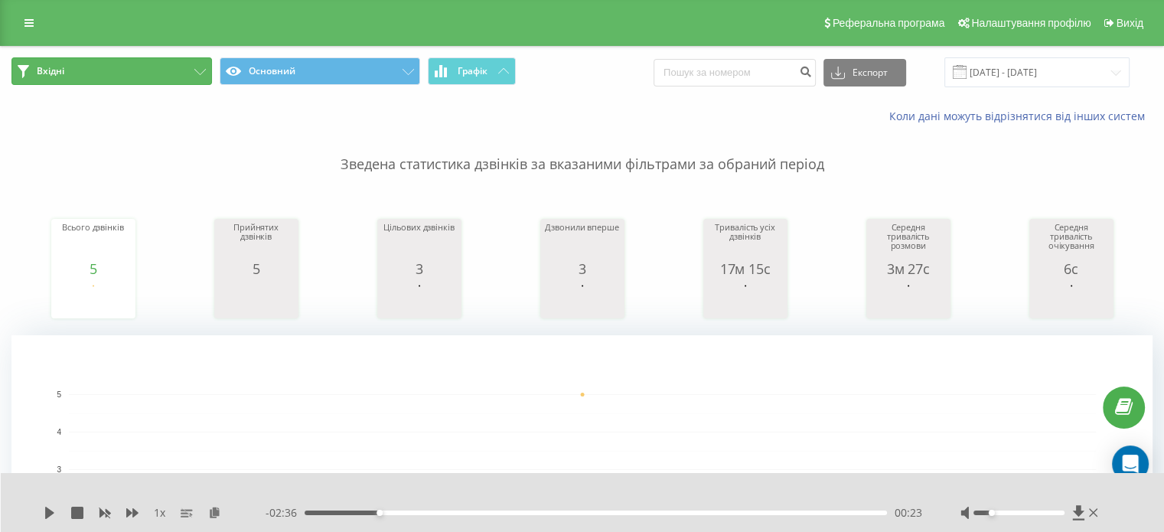
click at [141, 80] on button "Вхідні" at bounding box center [111, 71] width 200 height 28
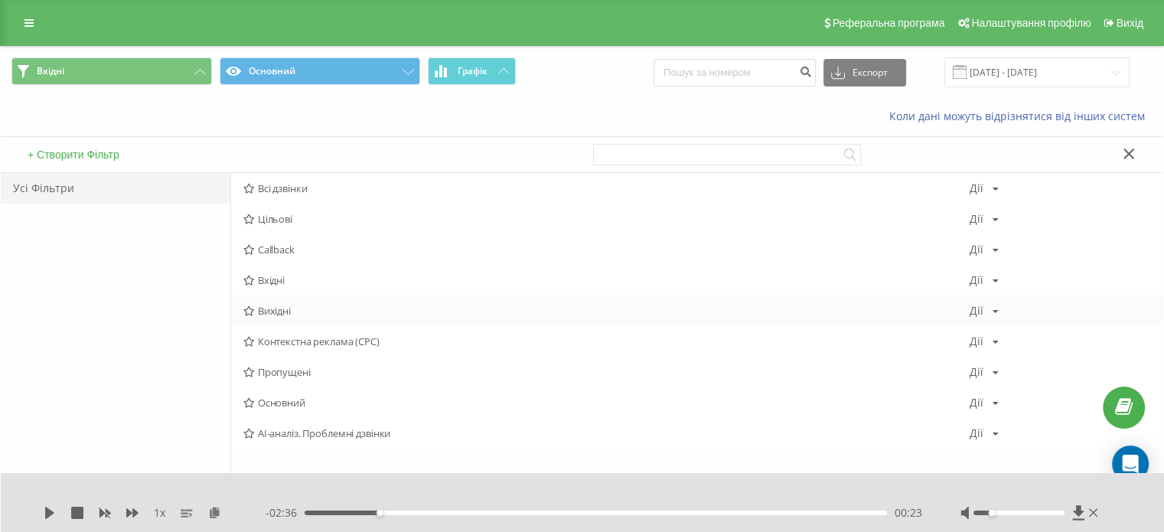
click at [287, 311] on span "Вихідні" at bounding box center [606, 310] width 726 height 11
